Goal: Task Accomplishment & Management: Use online tool/utility

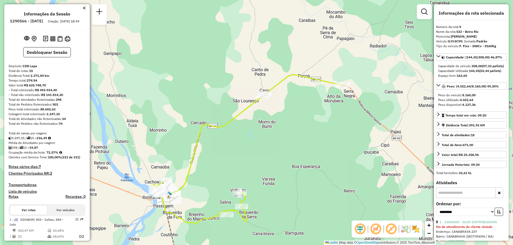
select select "**********"
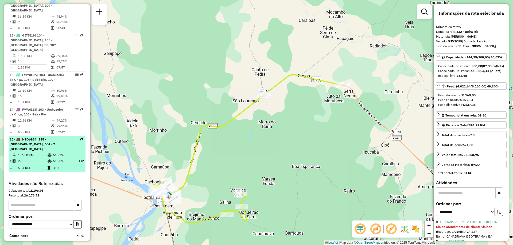
scroll to position [547, 0]
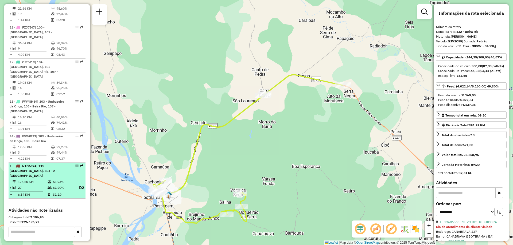
click at [35, 164] on span "| 115 - [GEOGRAPHIC_DATA], 604 - 2 [GEOGRAPHIC_DATA]" at bounding box center [32, 171] width 45 height 14
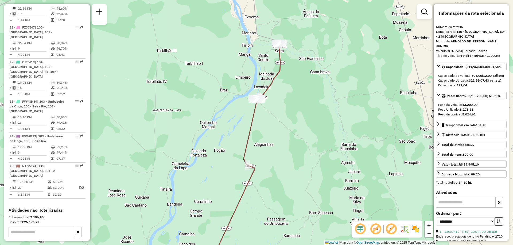
drag, startPoint x: 286, startPoint y: 65, endPoint x: 288, endPoint y: 97, distance: 32.4
click at [288, 97] on div "Janela de atendimento Grade de atendimento Capacidade Transportadoras Veículos …" at bounding box center [256, 122] width 513 height 245
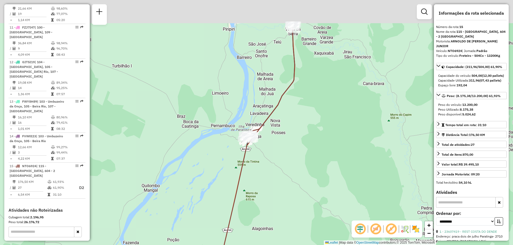
drag, startPoint x: 283, startPoint y: 98, endPoint x: 305, endPoint y: 130, distance: 38.4
click at [305, 130] on div "Janela de atendimento Grade de atendimento Capacidade Transportadoras Veículos …" at bounding box center [256, 122] width 513 height 245
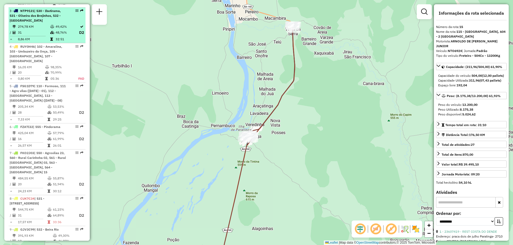
scroll to position [226, 0]
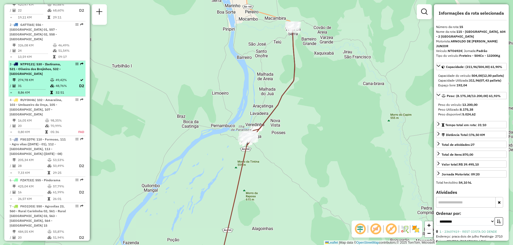
click at [51, 70] on span "| 530 - Ibotirama, 531 - Oliveira dos Brejinhos, 532 - [GEOGRAPHIC_DATA]" at bounding box center [35, 69] width 51 height 14
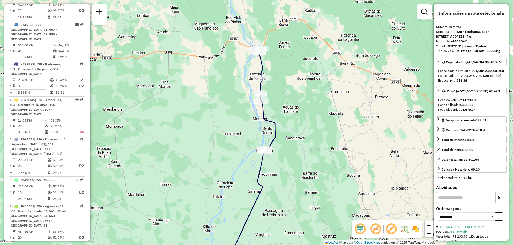
drag, startPoint x: 325, startPoint y: 108, endPoint x: 319, endPoint y: 127, distance: 19.3
click at [319, 127] on div "Janela de atendimento Grade de atendimento Capacidade Transportadoras Veículos …" at bounding box center [256, 122] width 513 height 245
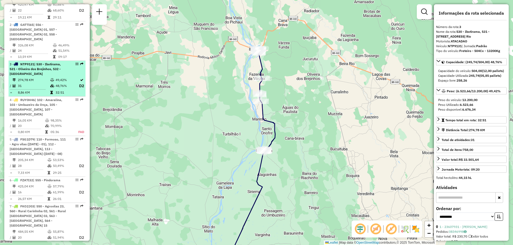
click at [41, 66] on span "| 530 - Ibotirama, 531 - Oliveira dos Brejinhos, 532 - [GEOGRAPHIC_DATA]" at bounding box center [35, 69] width 51 height 14
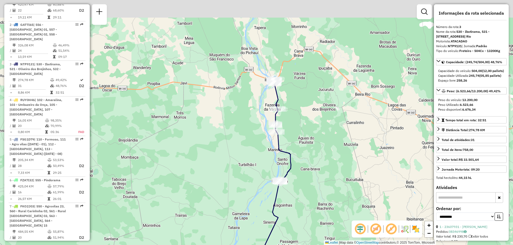
drag, startPoint x: 296, startPoint y: 32, endPoint x: 306, endPoint y: 107, distance: 75.7
click at [306, 107] on div "Janela de atendimento Grade de atendimento Capacidade Transportadoras Veículos …" at bounding box center [256, 122] width 513 height 245
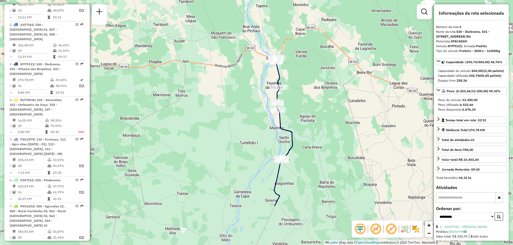
drag, startPoint x: 342, startPoint y: 174, endPoint x: 328, endPoint y: 112, distance: 63.6
click at [328, 112] on div "Janela de atendimento Grade de atendimento Capacidade Transportadoras Veículos …" at bounding box center [256, 122] width 513 height 245
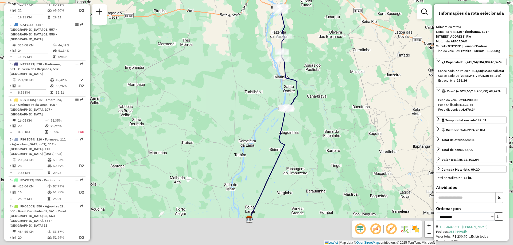
drag, startPoint x: 306, startPoint y: 199, endPoint x: 313, endPoint y: 139, distance: 60.5
click at [313, 139] on div "Janela de atendimento Grade de atendimento Capacidade Transportadoras Veículos …" at bounding box center [256, 122] width 513 height 245
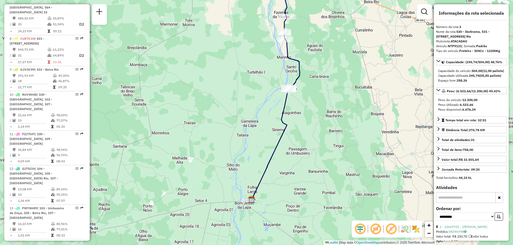
scroll to position [520, 0]
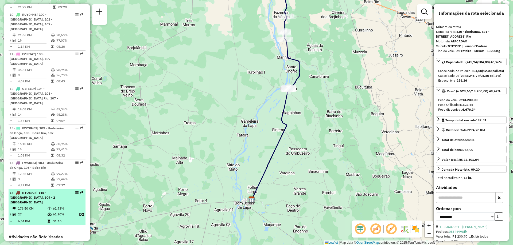
click at [33, 191] on span "| 115 - [GEOGRAPHIC_DATA], 604 - 2 [GEOGRAPHIC_DATA]" at bounding box center [32, 198] width 45 height 14
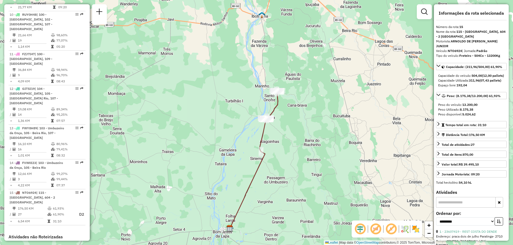
drag, startPoint x: 310, startPoint y: 87, endPoint x: 304, endPoint y: 130, distance: 42.8
click at [304, 130] on div "Janela de atendimento Grade de atendimento Capacidade Transportadoras Veículos …" at bounding box center [256, 122] width 513 height 245
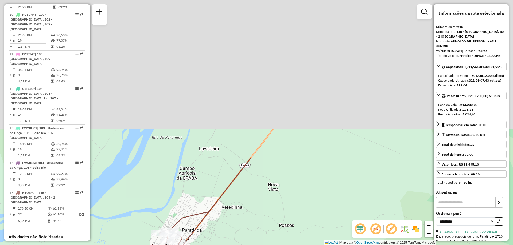
drag, startPoint x: 299, startPoint y: 68, endPoint x: 262, endPoint y: 225, distance: 161.0
click at [261, 245] on html "Aguarde... Pop-up bloqueado! Seu navegador bloqueou automáticamente a abertura …" at bounding box center [256, 122] width 513 height 245
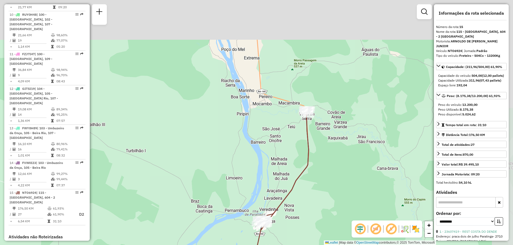
drag, startPoint x: 366, startPoint y: 92, endPoint x: 332, endPoint y: 153, distance: 69.4
click at [334, 154] on div "Janela de atendimento Grade de atendimento Capacidade Transportadoras Veículos …" at bounding box center [256, 122] width 513 height 245
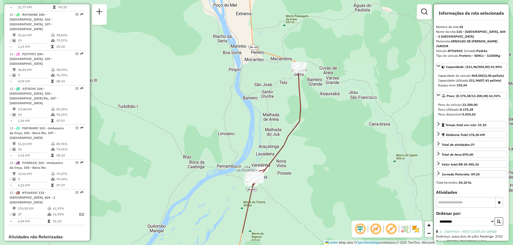
drag, startPoint x: 332, startPoint y: 195, endPoint x: 344, endPoint y: 123, distance: 73.6
click at [343, 124] on div "Janela de atendimento Grade de atendimento Capacidade Transportadoras Veículos …" at bounding box center [256, 122] width 513 height 245
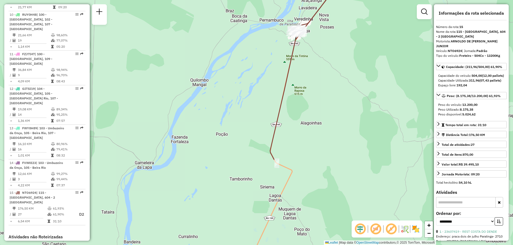
drag, startPoint x: 284, startPoint y: 220, endPoint x: 314, endPoint y: 100, distance: 123.8
click at [314, 101] on div "Janela de atendimento Grade de atendimento Capacidade Transportadoras Veículos …" at bounding box center [256, 122] width 513 height 245
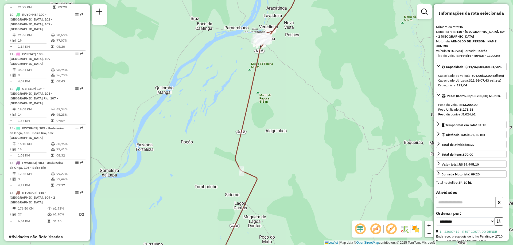
drag, startPoint x: 306, startPoint y: 206, endPoint x: 265, endPoint y: 241, distance: 53.2
click at [265, 241] on div "Janela de atendimento Grade de atendimento Capacidade Transportadoras Veículos …" at bounding box center [256, 122] width 513 height 245
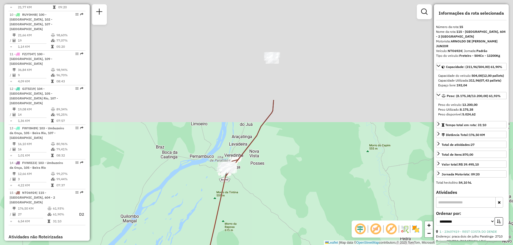
drag, startPoint x: 303, startPoint y: 86, endPoint x: 265, endPoint y: 225, distance: 143.9
click at [265, 227] on div "Janela de atendimento Grade de atendimento Capacidade Transportadoras Veículos …" at bounding box center [256, 122] width 513 height 245
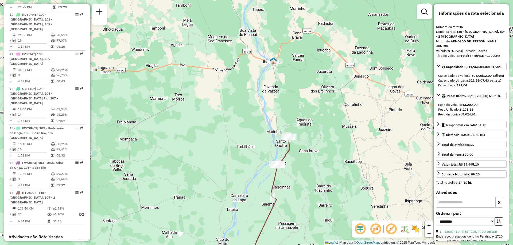
drag, startPoint x: 323, startPoint y: 78, endPoint x: 326, endPoint y: 116, distance: 38.6
click at [326, 116] on div "Janela de atendimento Grade de atendimento Capacidade Transportadoras Veículos …" at bounding box center [256, 122] width 513 height 245
